Goal: Navigation & Orientation: Find specific page/section

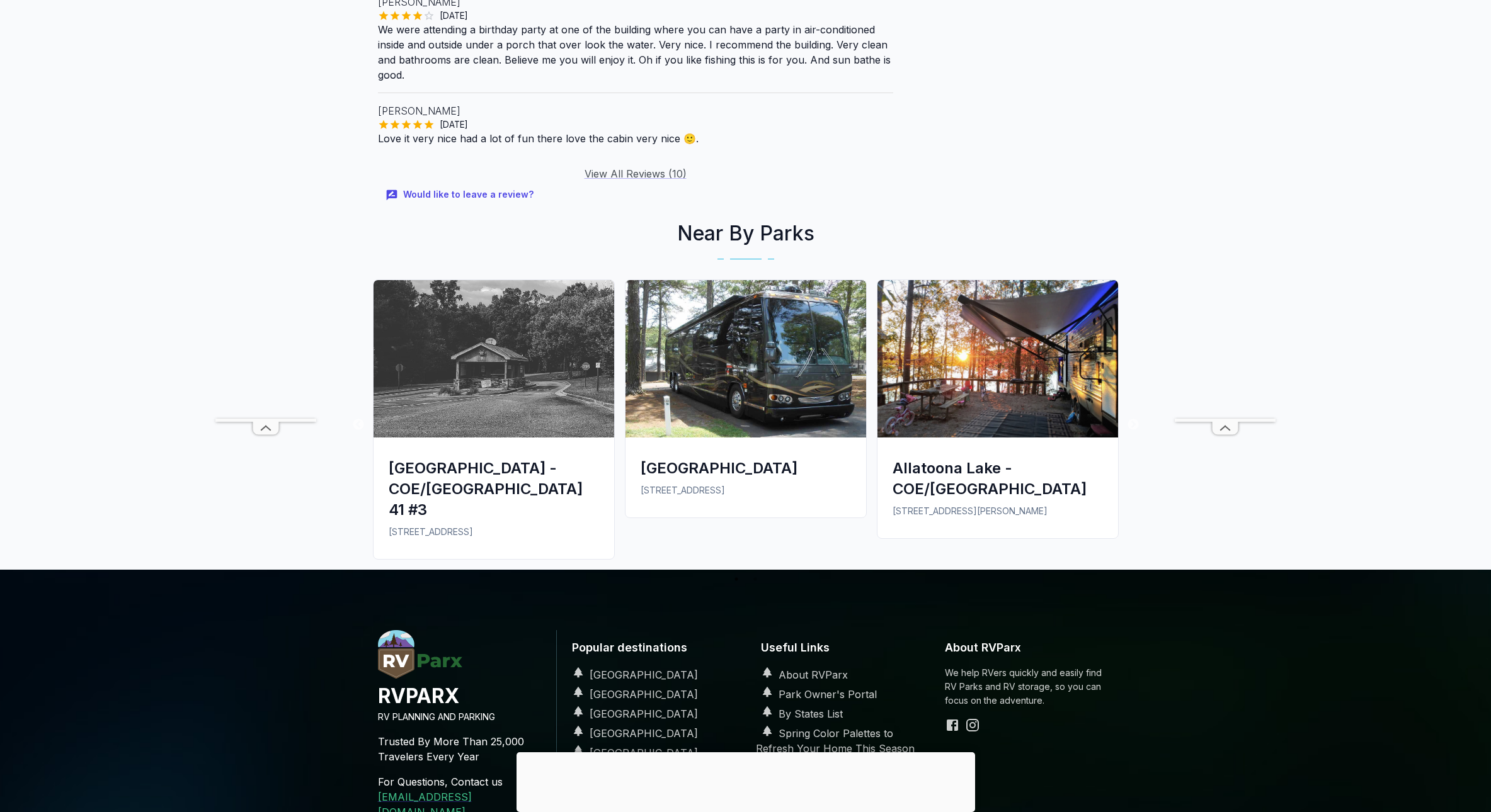
scroll to position [1626, 0]
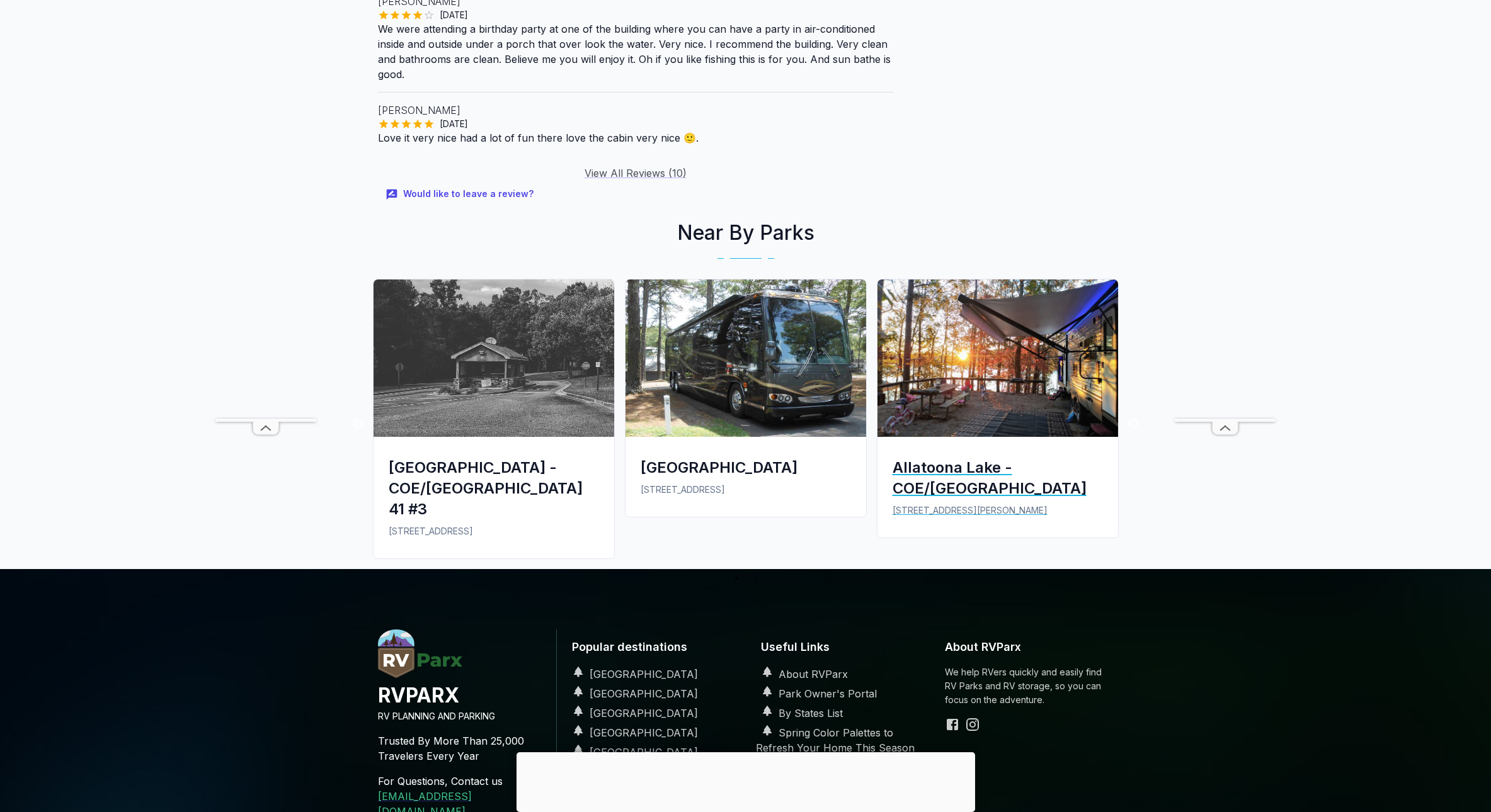
click at [976, 352] on img at bounding box center [998, 358] width 241 height 157
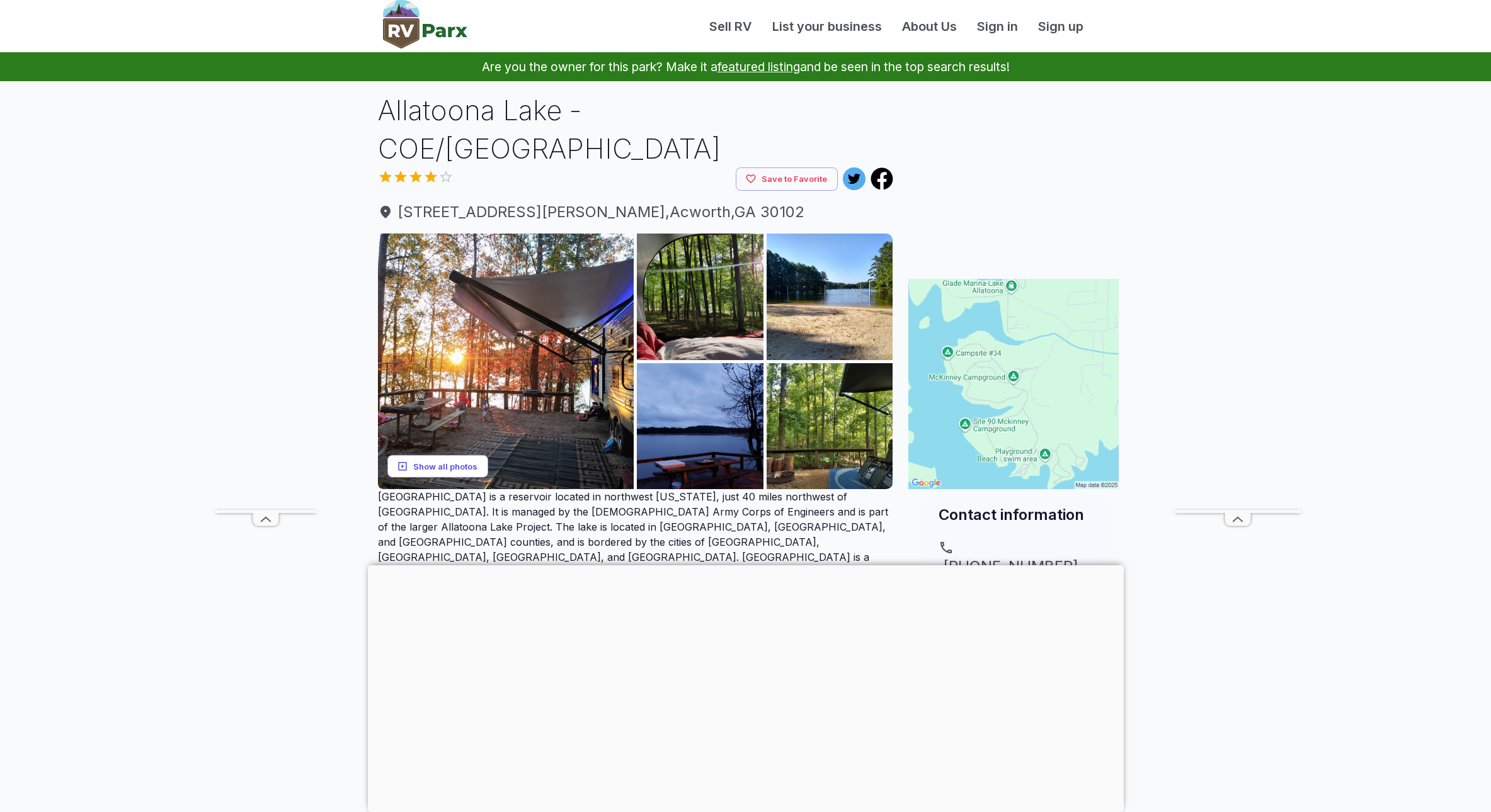
click at [439, 455] on button "Show all photos" at bounding box center [438, 466] width 101 height 23
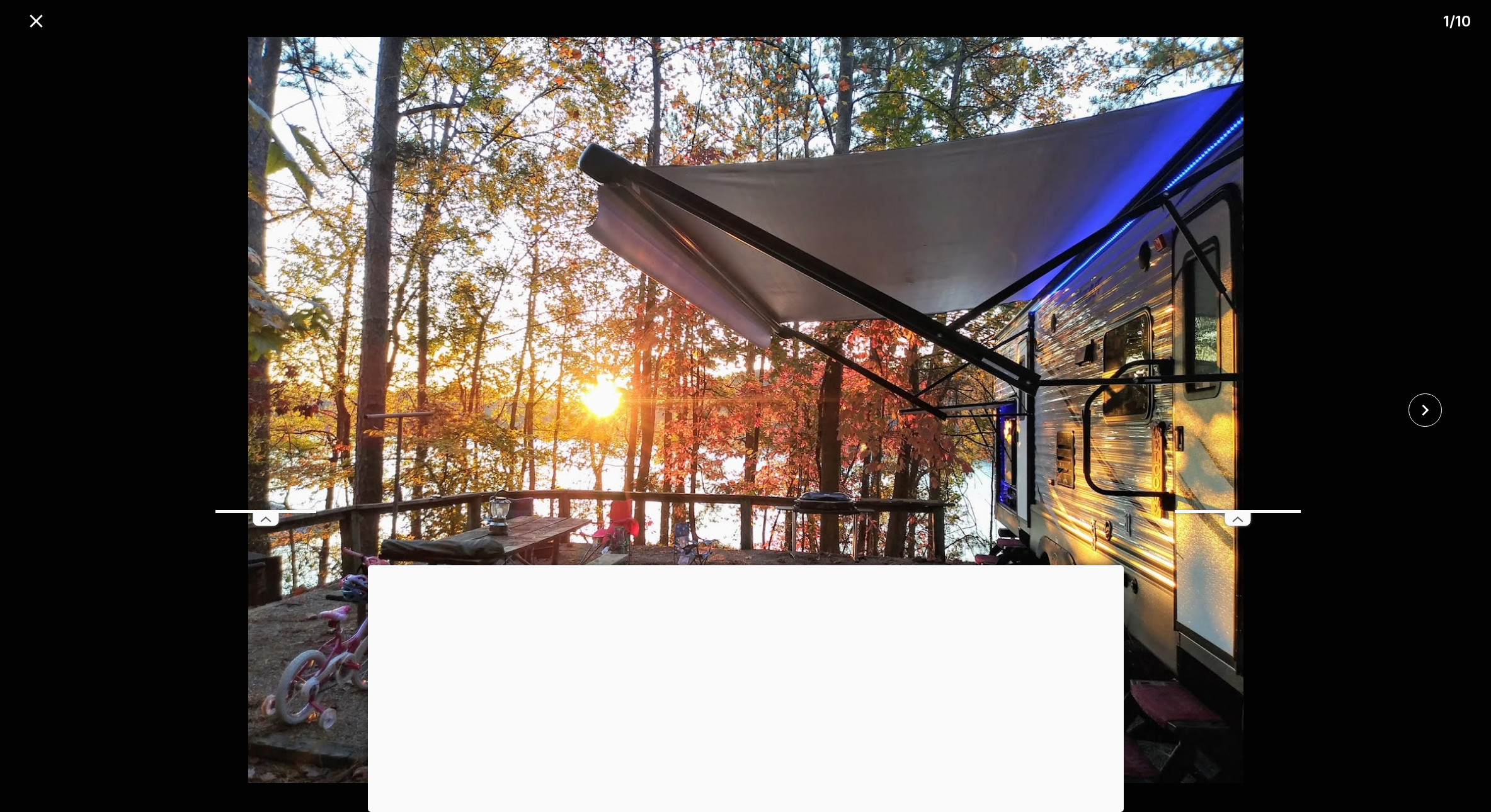
click at [1014, 447] on img at bounding box center [745, 410] width 1243 height 747
click at [1422, 401] on icon "close" at bounding box center [1424, 410] width 22 height 22
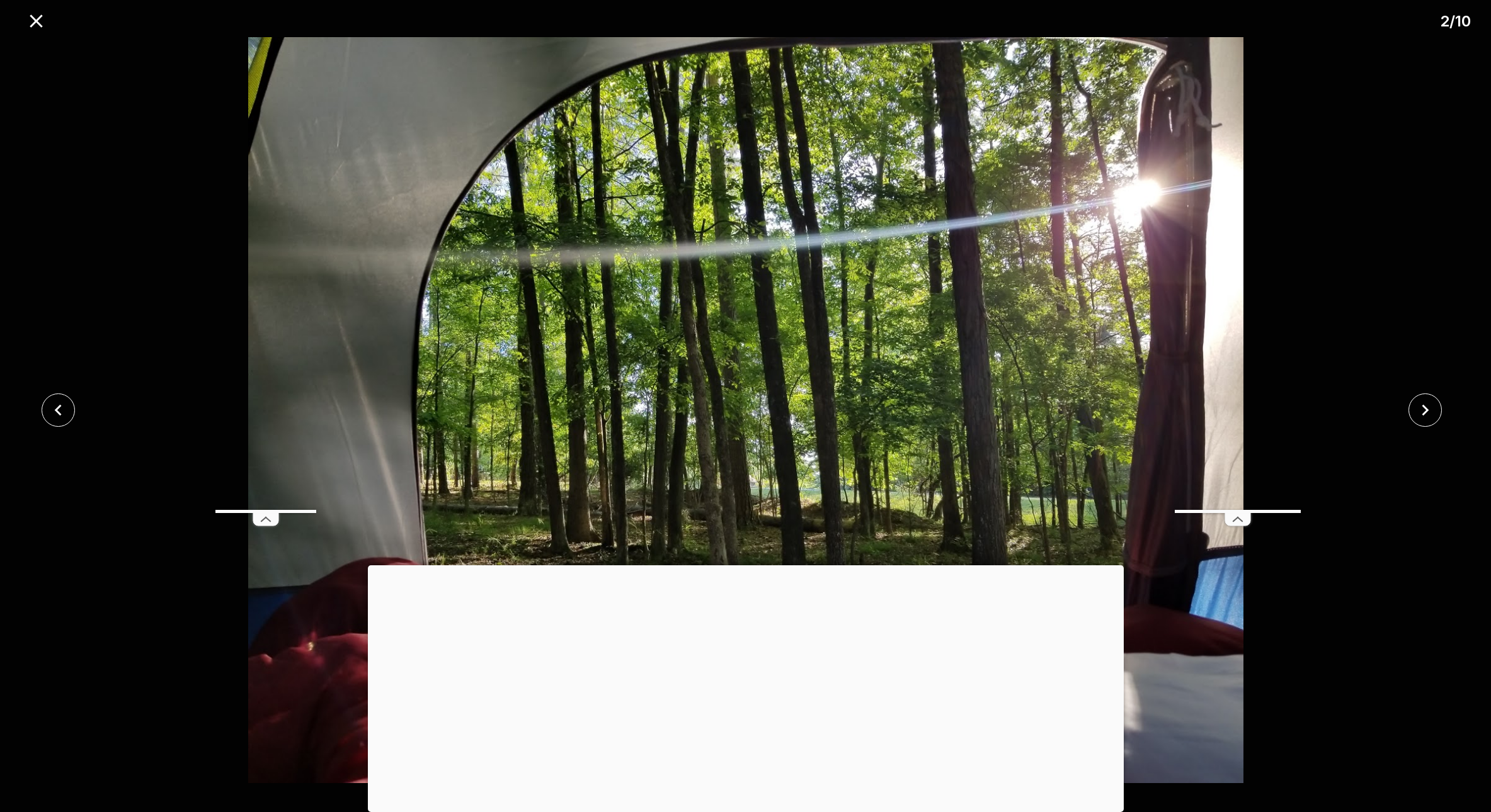
click at [741, 565] on div at bounding box center [745, 565] width 756 height 0
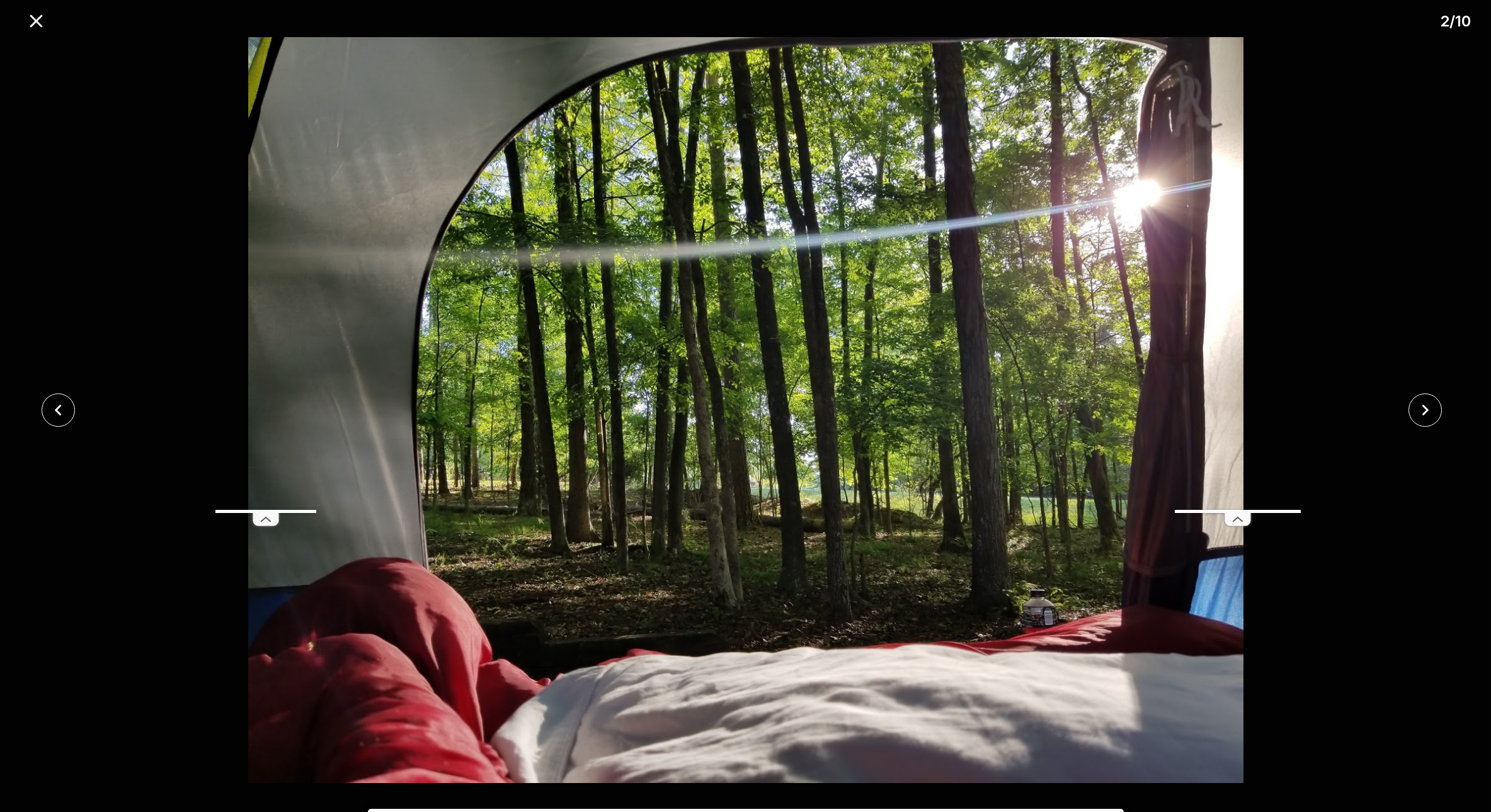
click at [265, 518] on line at bounding box center [264, 519] width 5 height 4
click at [1239, 520] on icon at bounding box center [1238, 520] width 26 height 13
click at [55, 404] on icon "close" at bounding box center [58, 410] width 22 height 22
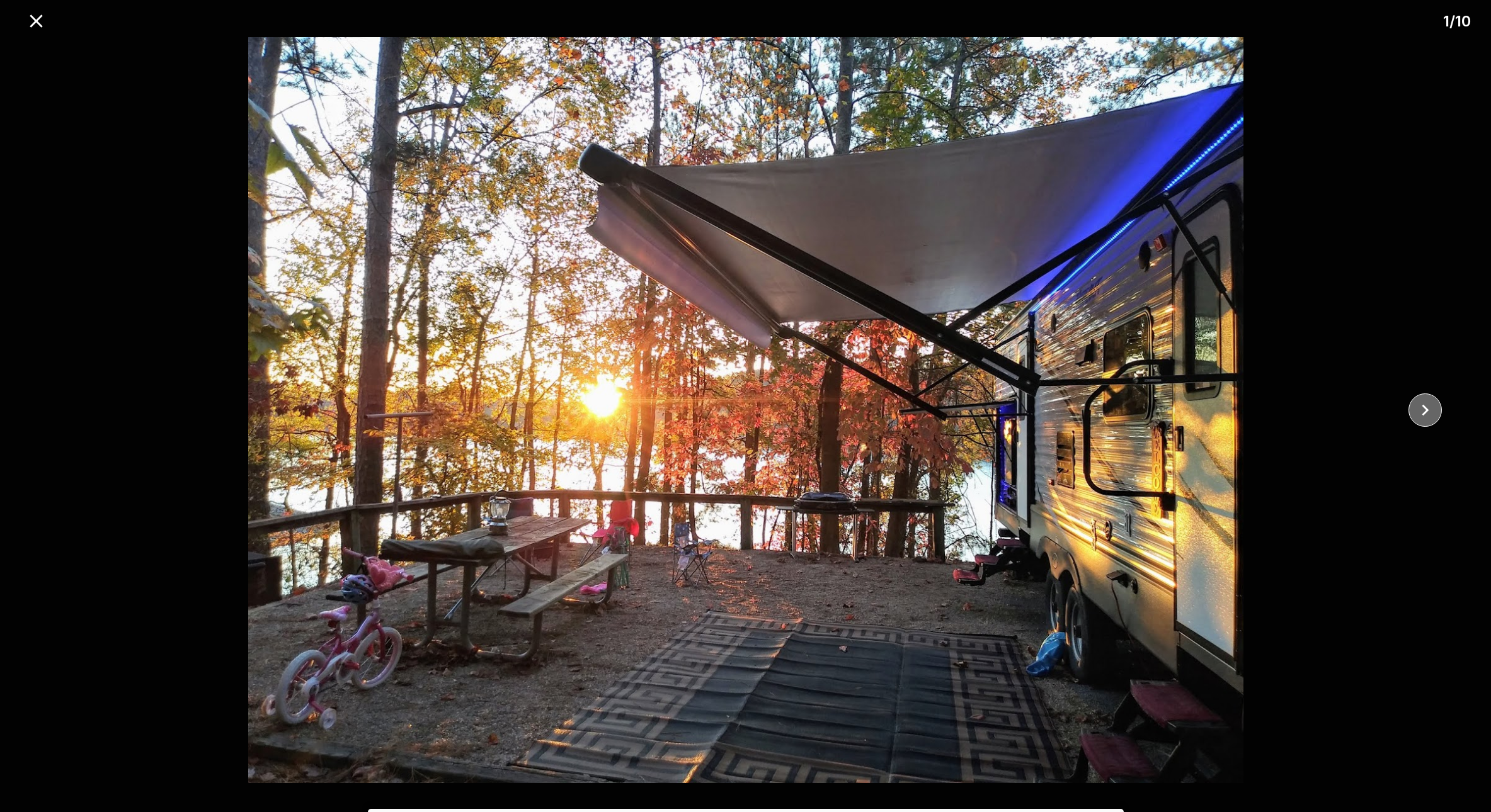
click at [1420, 405] on icon "close" at bounding box center [1424, 410] width 22 height 22
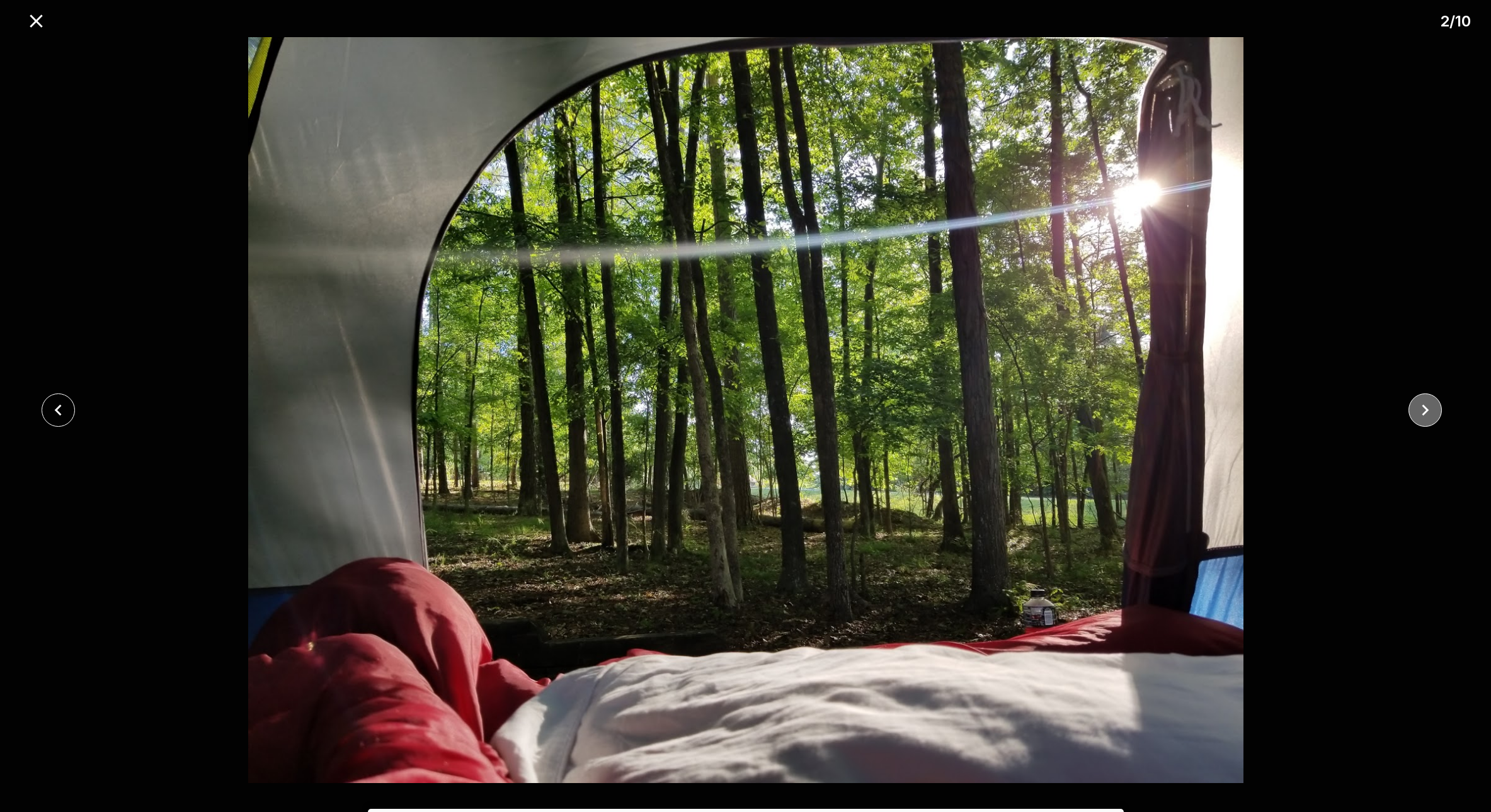
click at [1420, 405] on icon "close" at bounding box center [1424, 410] width 22 height 22
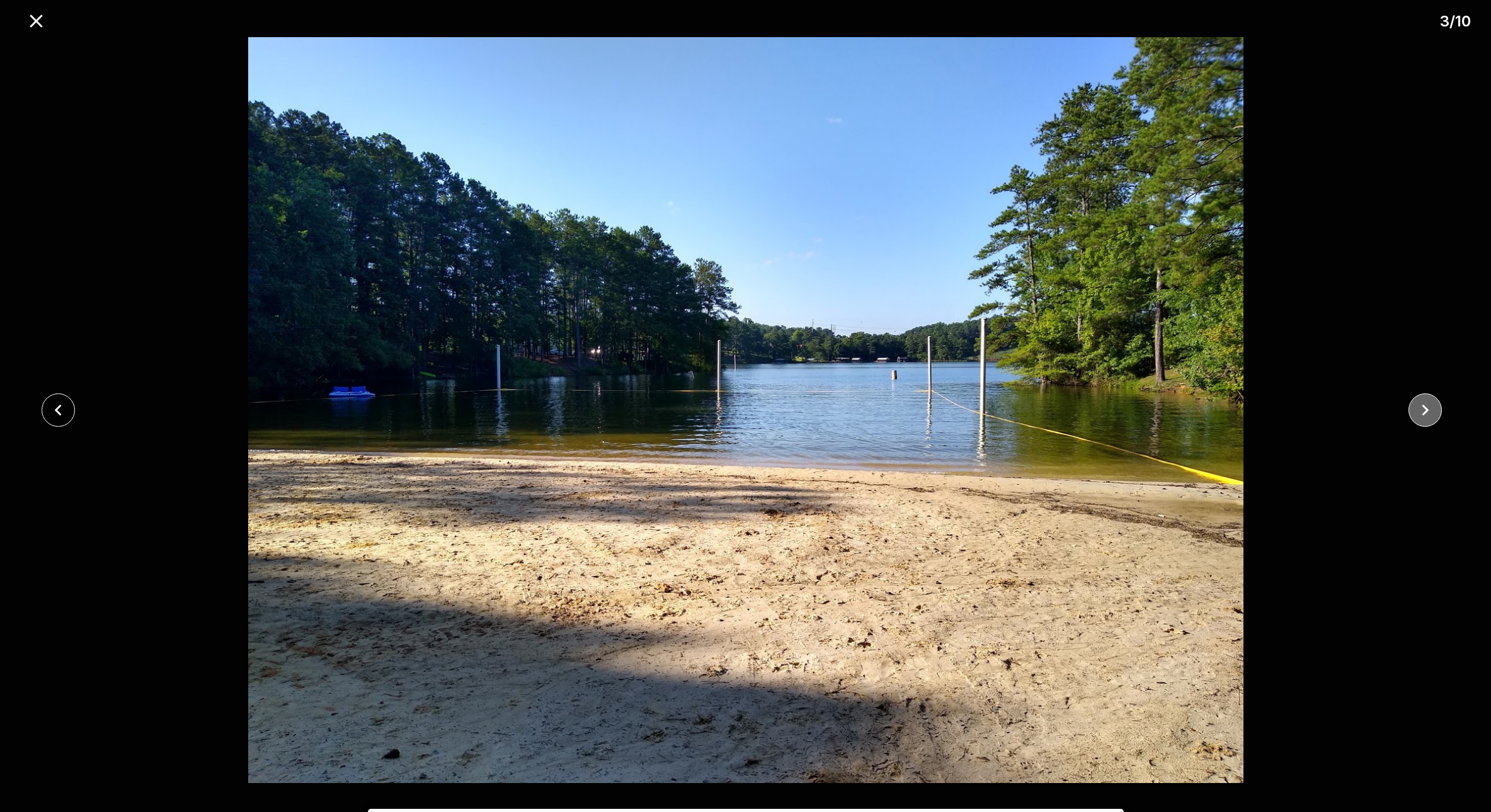
click at [1420, 405] on icon "close" at bounding box center [1424, 410] width 22 height 22
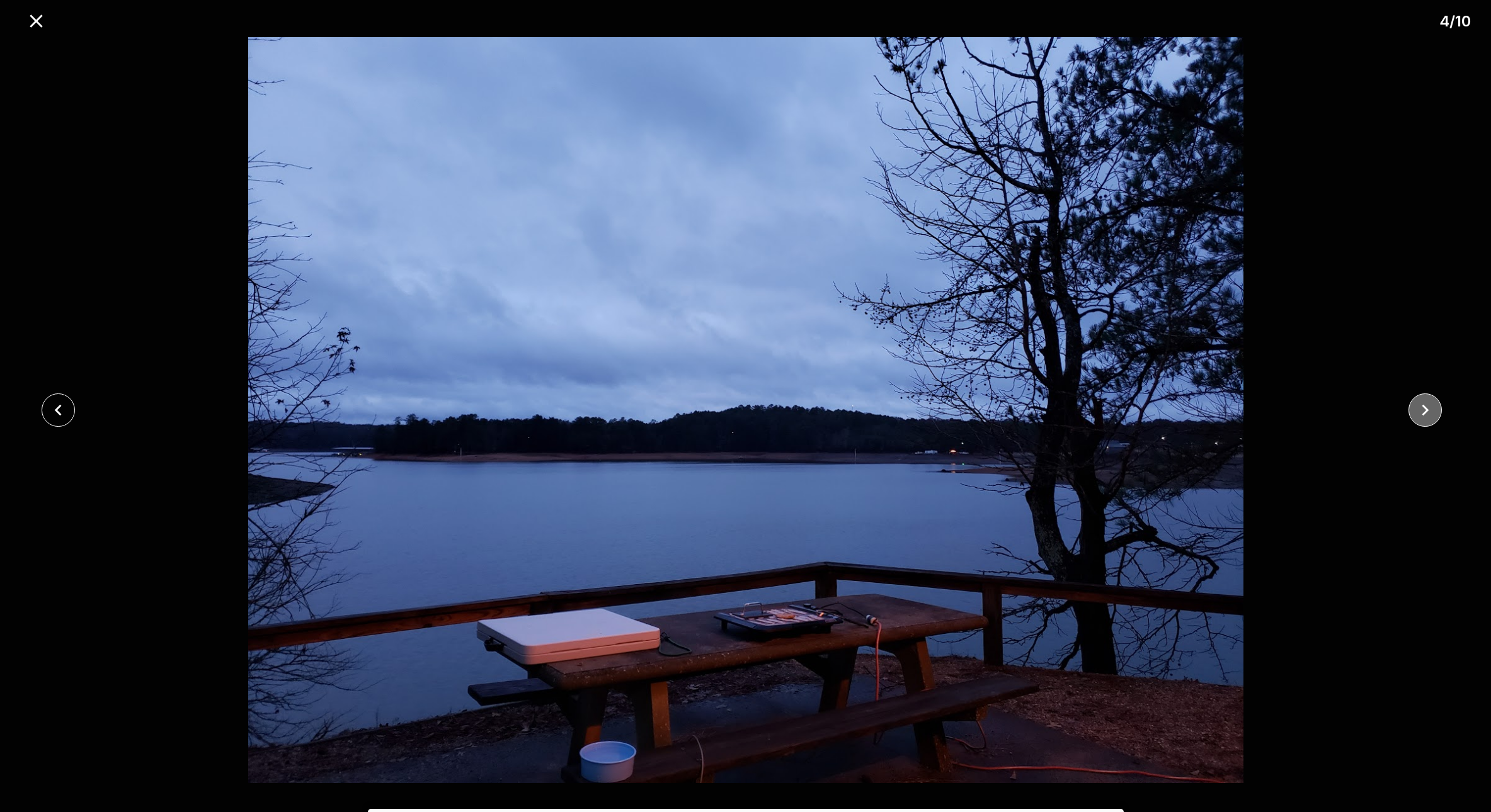
click at [1420, 404] on icon "close" at bounding box center [1424, 410] width 22 height 22
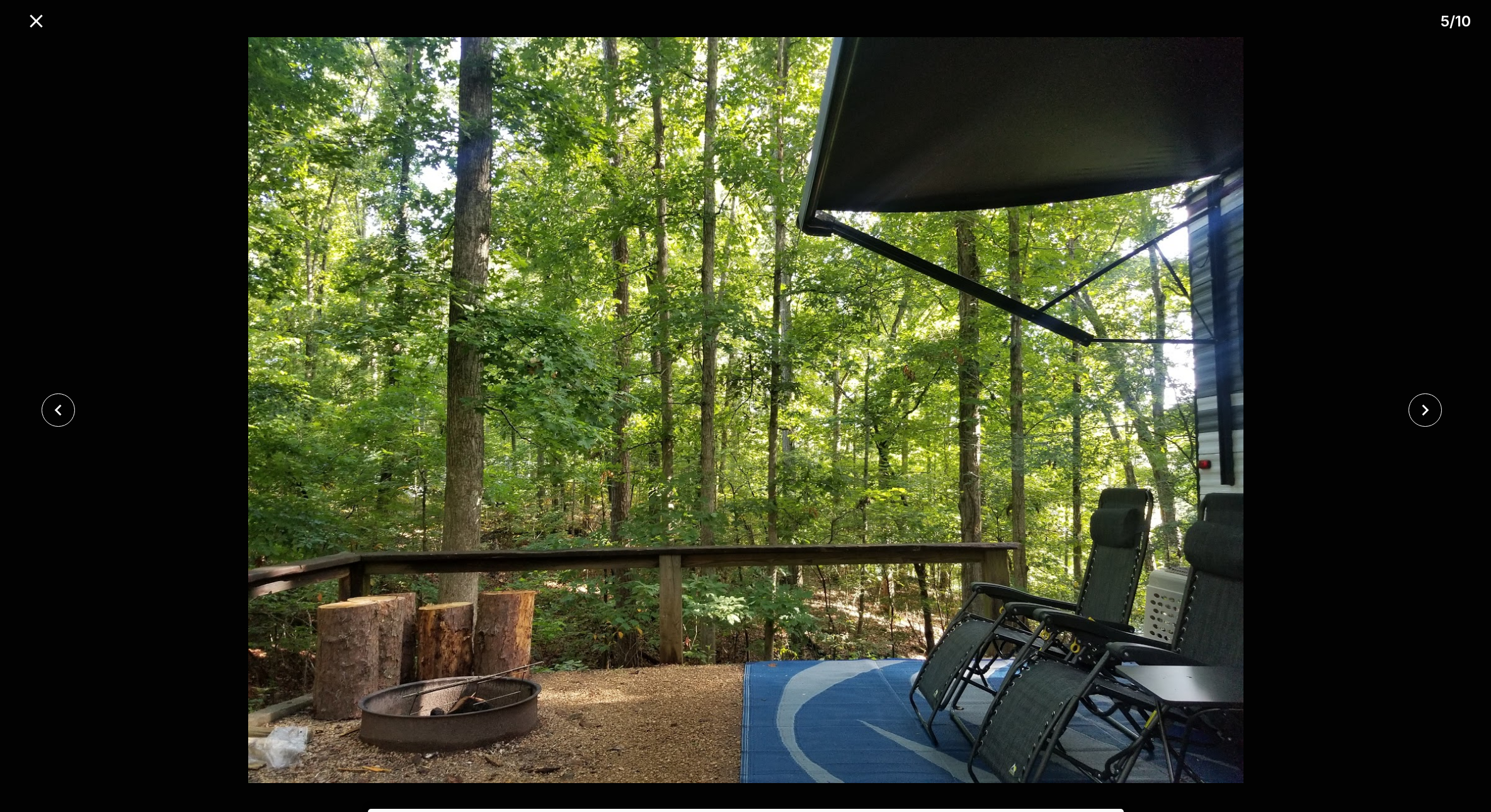
drag, startPoint x: 808, startPoint y: 413, endPoint x: 1496, endPoint y: 386, distance: 688.5
click at [1424, 403] on icon "close" at bounding box center [1424, 410] width 22 height 22
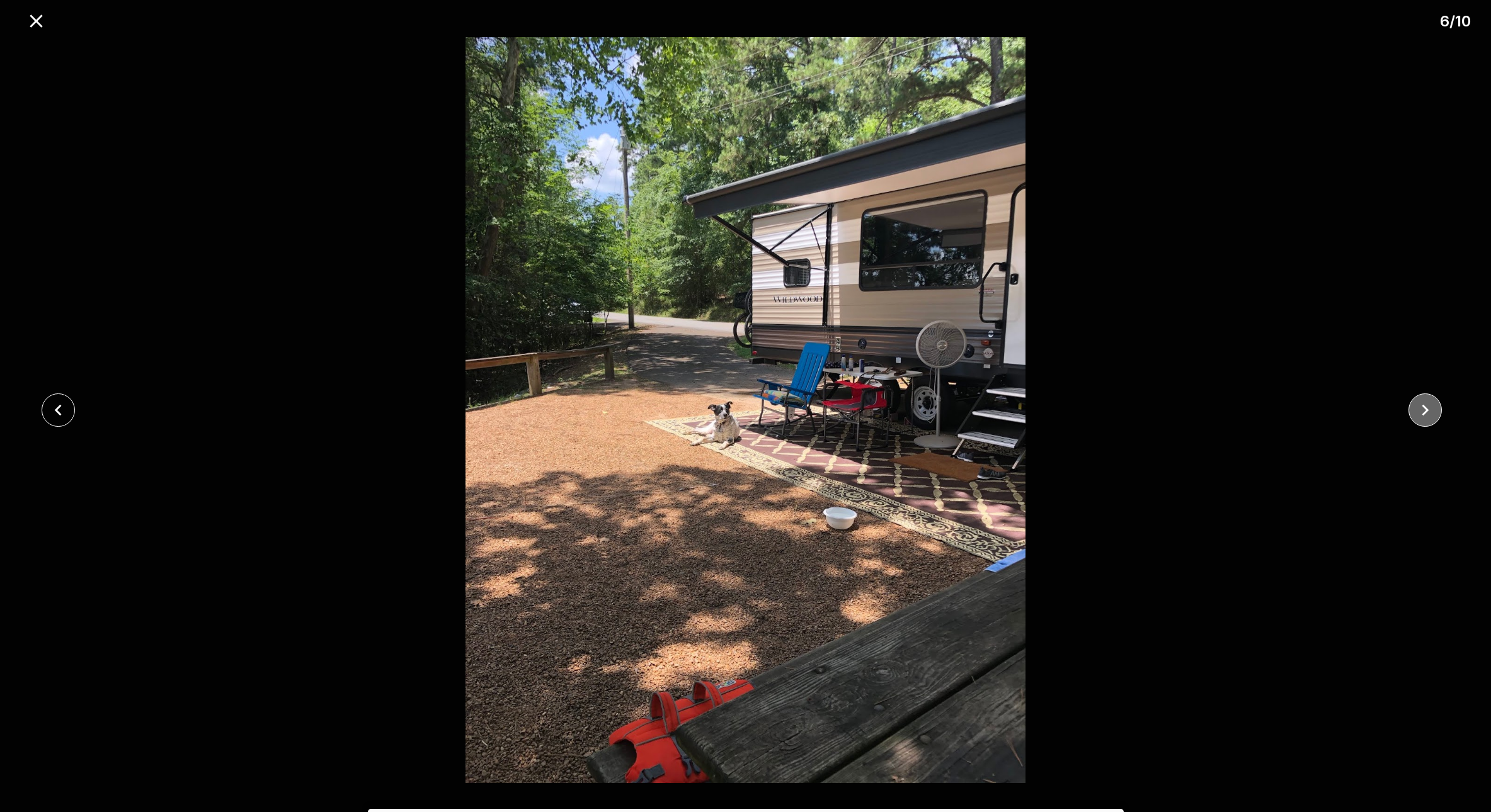
click at [1425, 404] on icon "close" at bounding box center [1424, 410] width 22 height 22
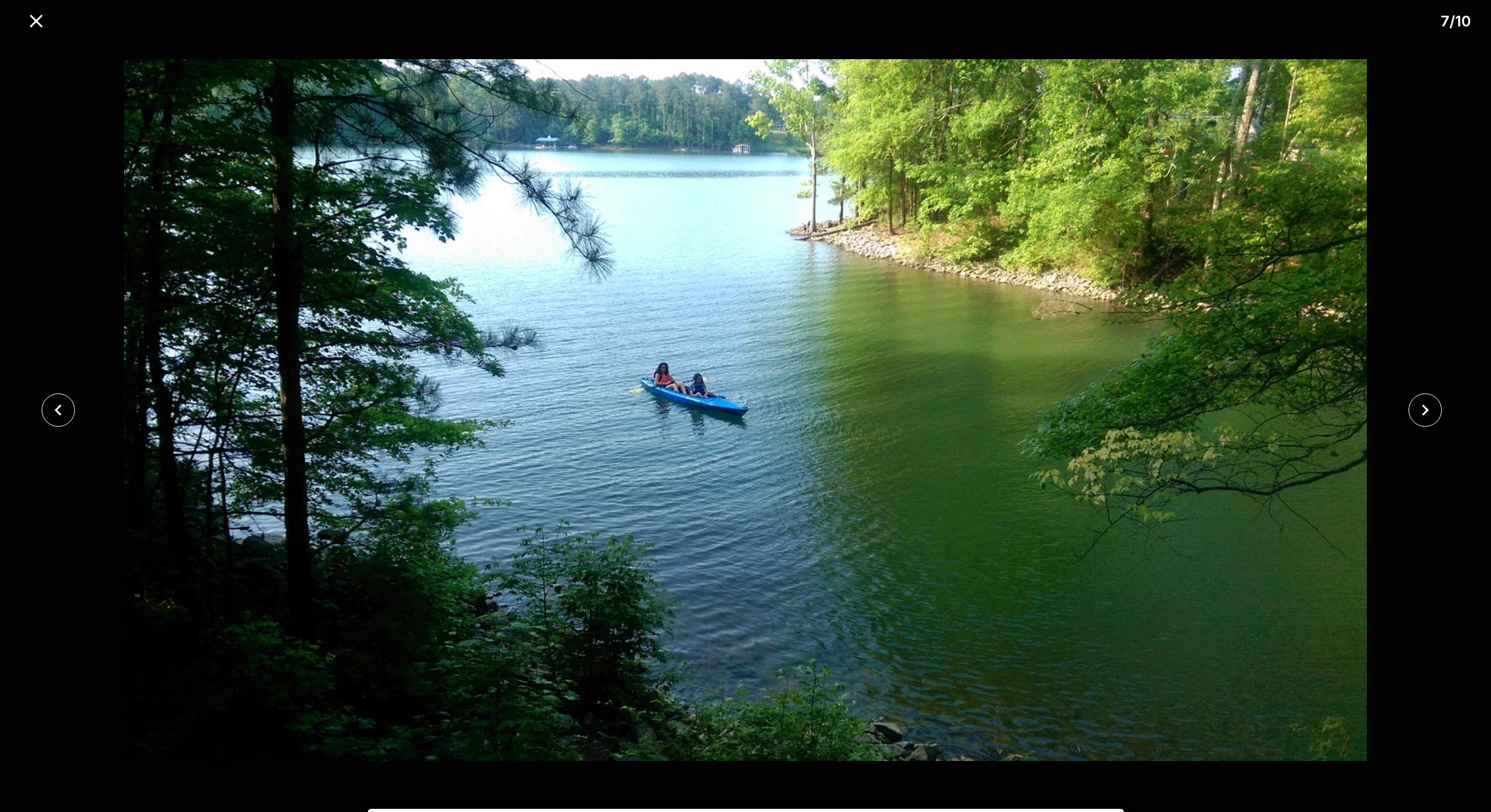
drag, startPoint x: 844, startPoint y: 440, endPoint x: 1498, endPoint y: 339, distance: 661.8
click at [1421, 408] on icon "close" at bounding box center [1424, 410] width 22 height 22
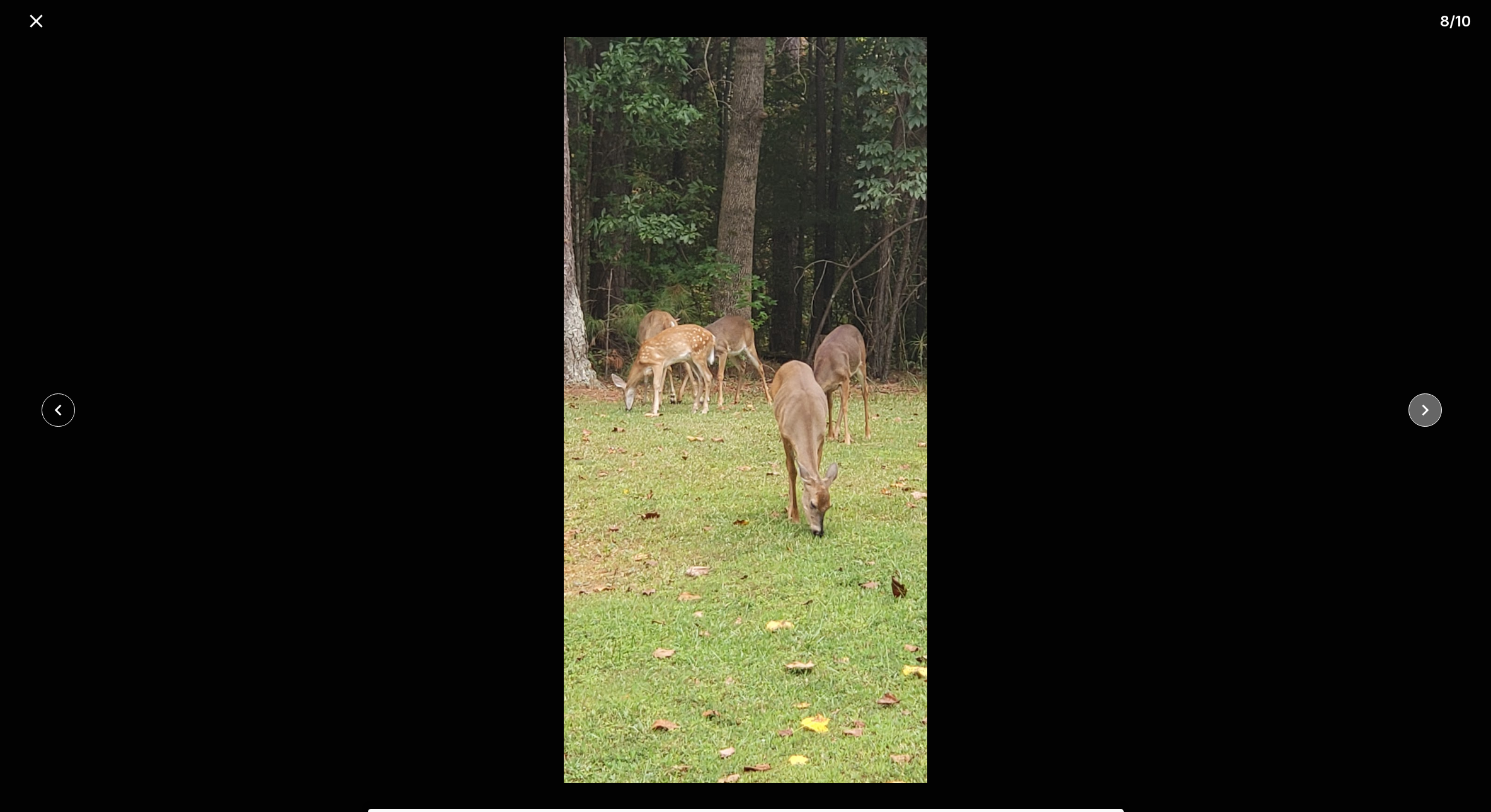
click at [1421, 407] on icon "close" at bounding box center [1424, 410] width 22 height 22
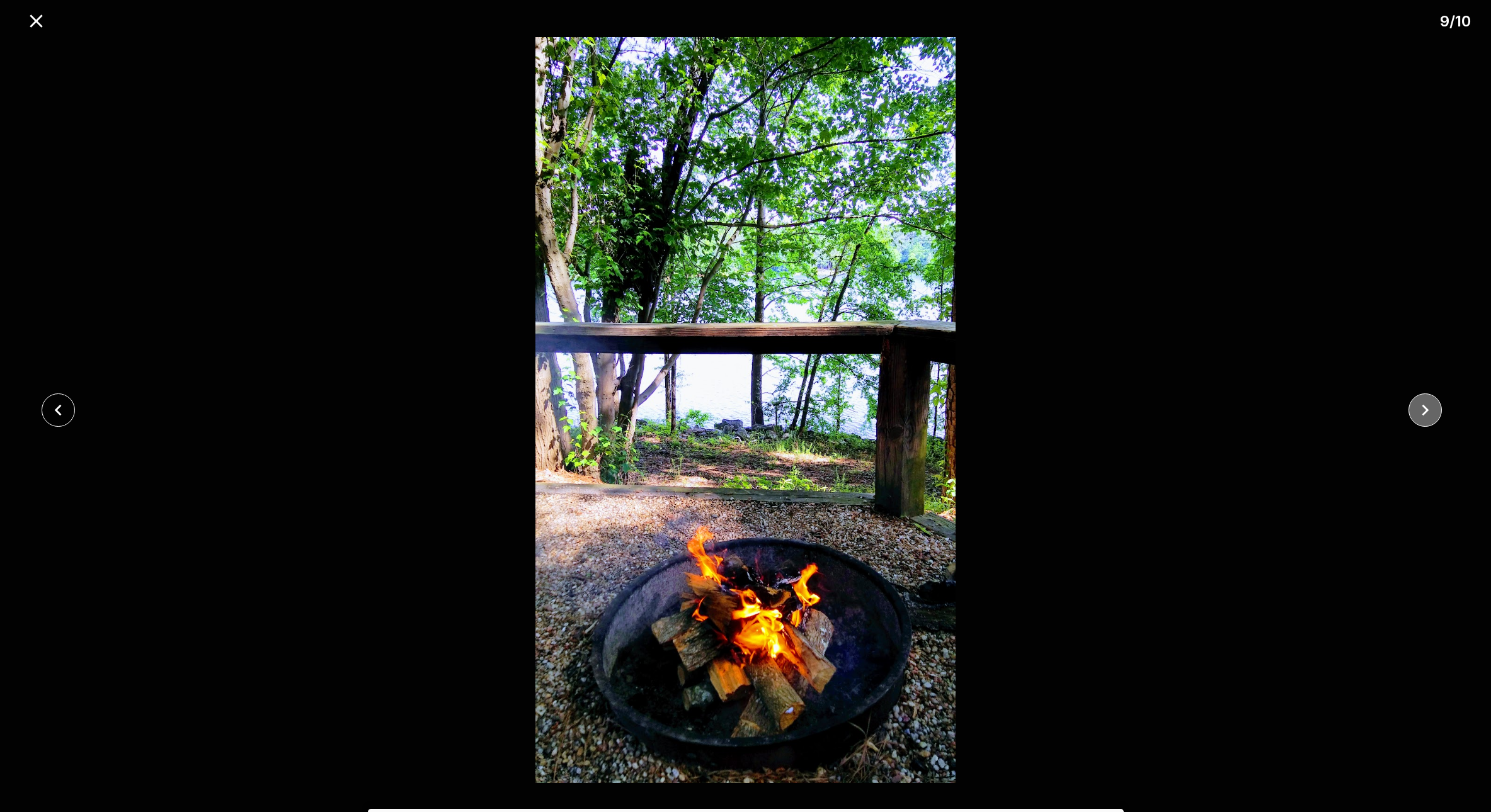
click at [1421, 407] on icon "close" at bounding box center [1424, 410] width 22 height 22
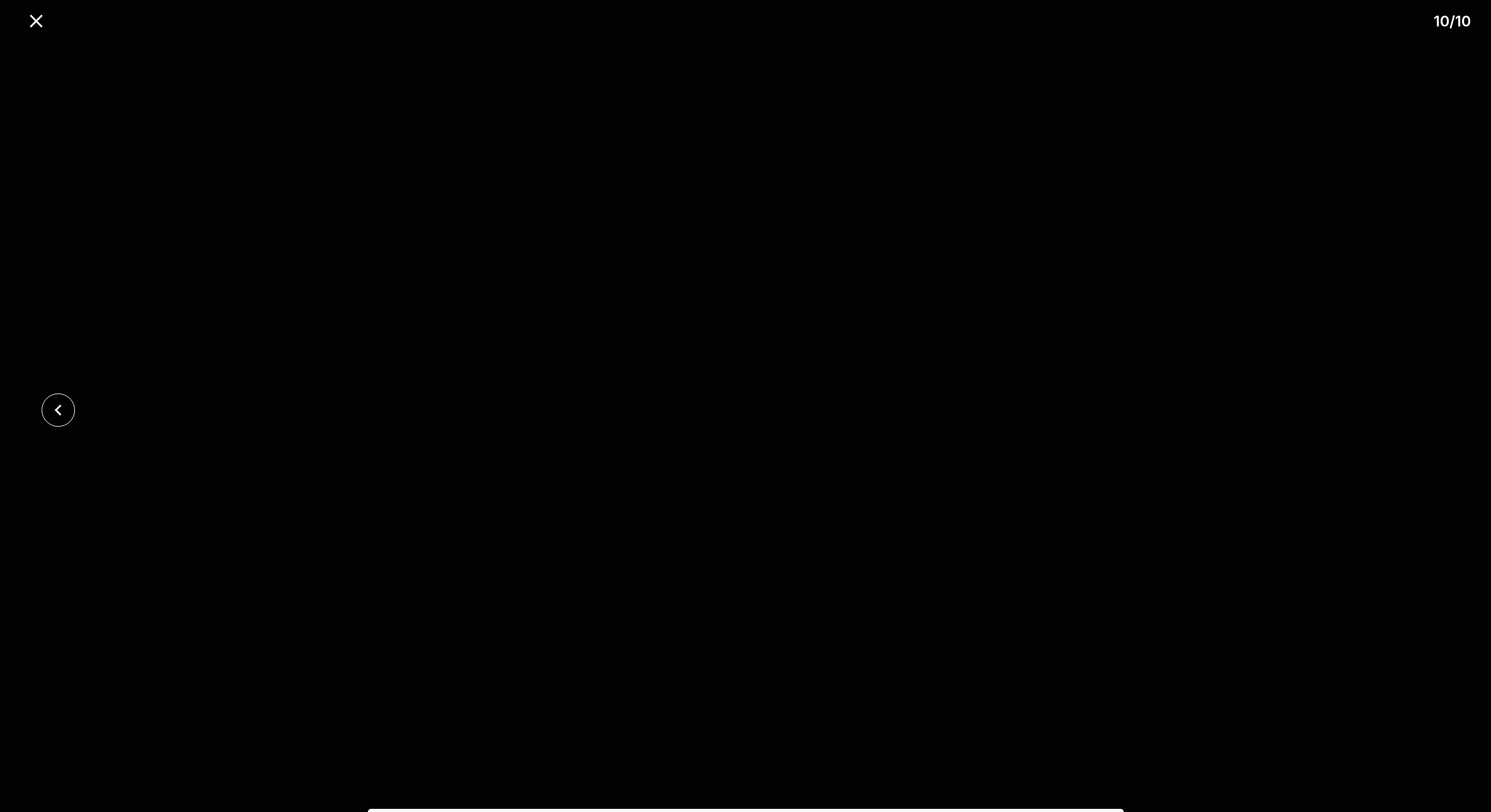
click at [1398, 444] on div at bounding box center [745, 410] width 1491 height 747
